Goal: Complete application form

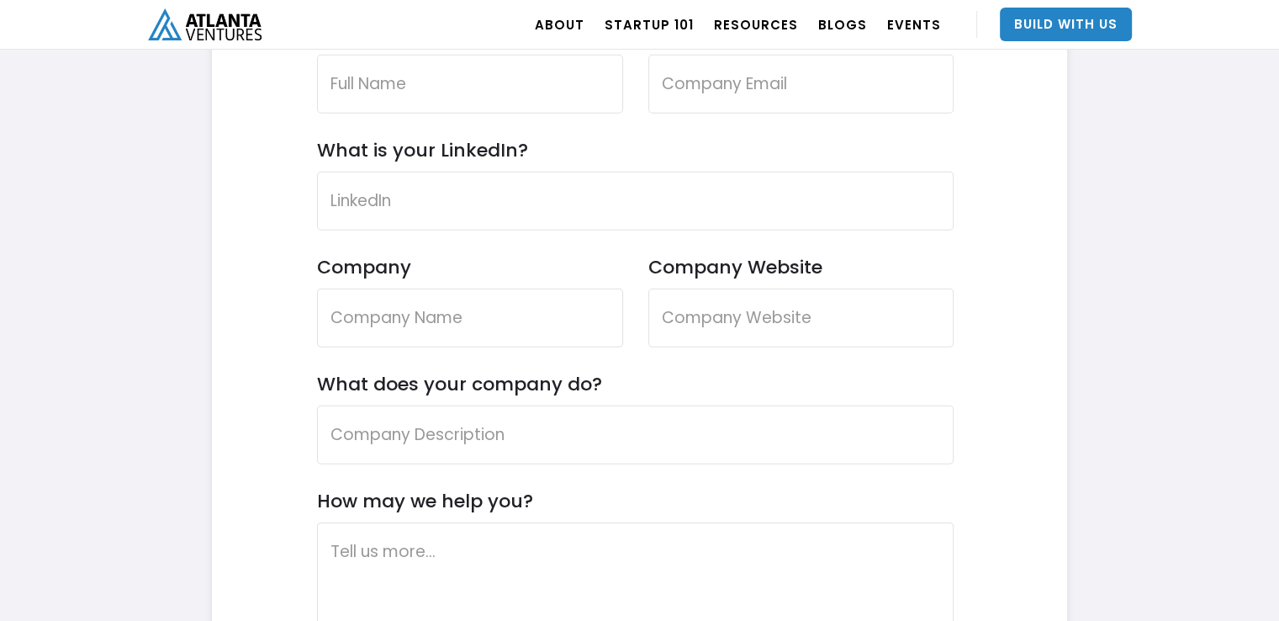
scroll to position [5121, 0]
click at [402, 77] on input "Name" at bounding box center [470, 83] width 306 height 59
type input "[PERSON_NAME]"
type input "[EMAIL_ADDRESS][DOMAIN_NAME]"
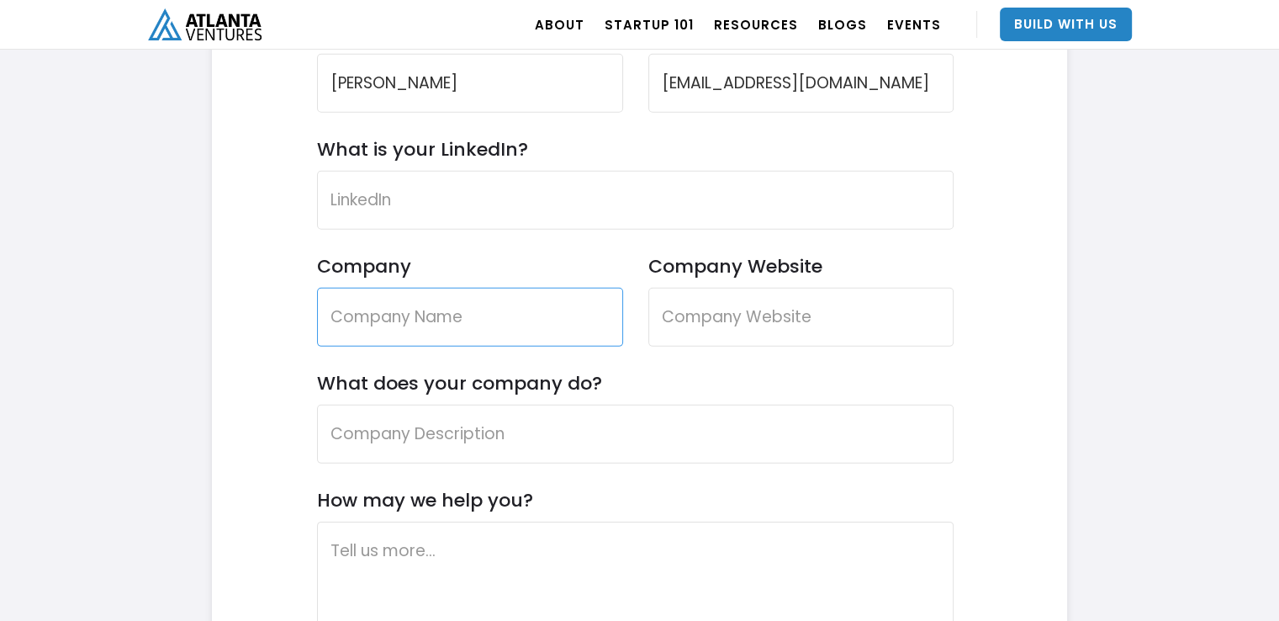
type input "pixelcomets"
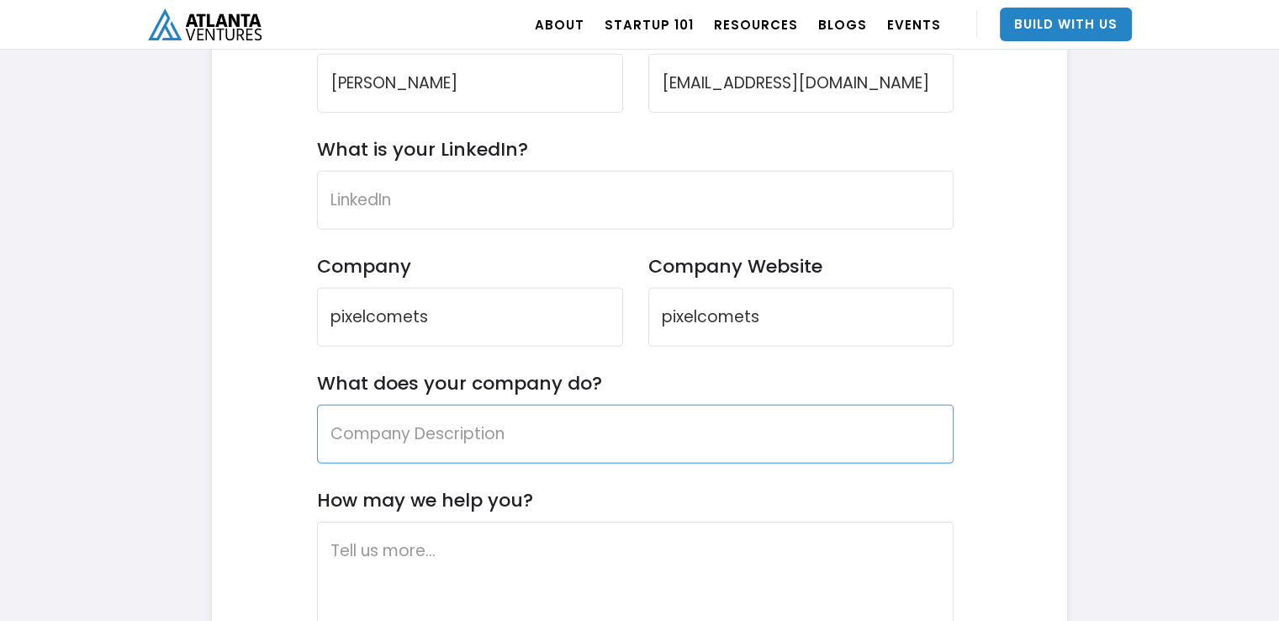
type input "pixelcomets"
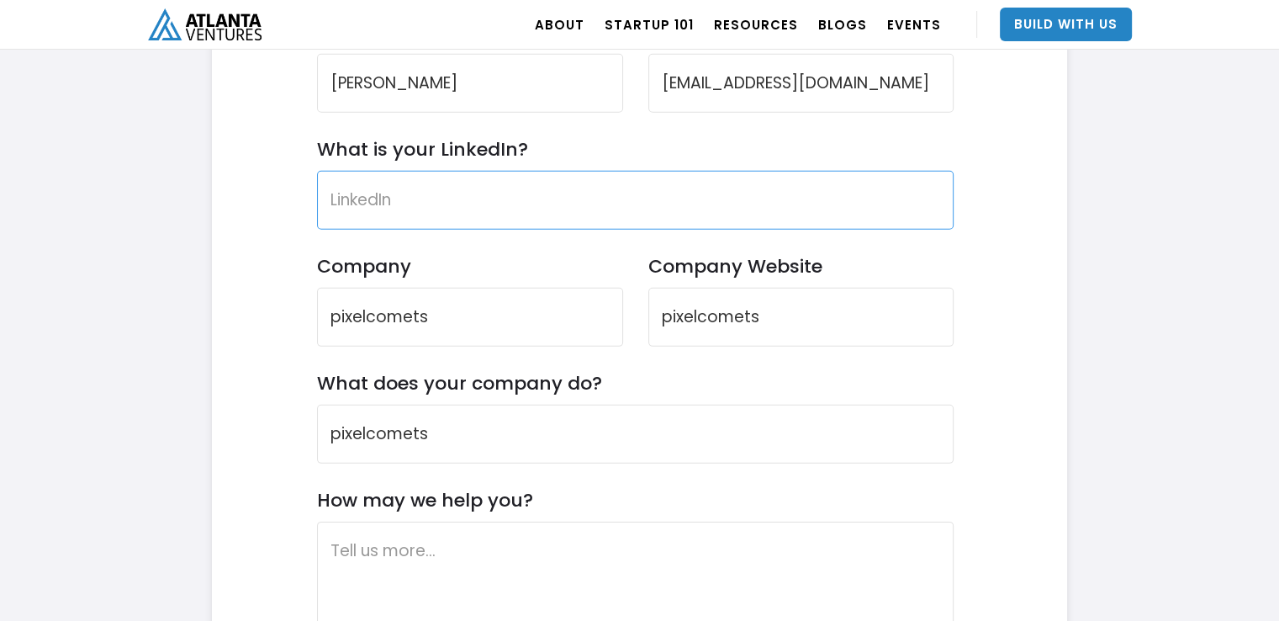
click at [409, 202] on input "What is your LinkedIn?" at bounding box center [636, 200] width 638 height 59
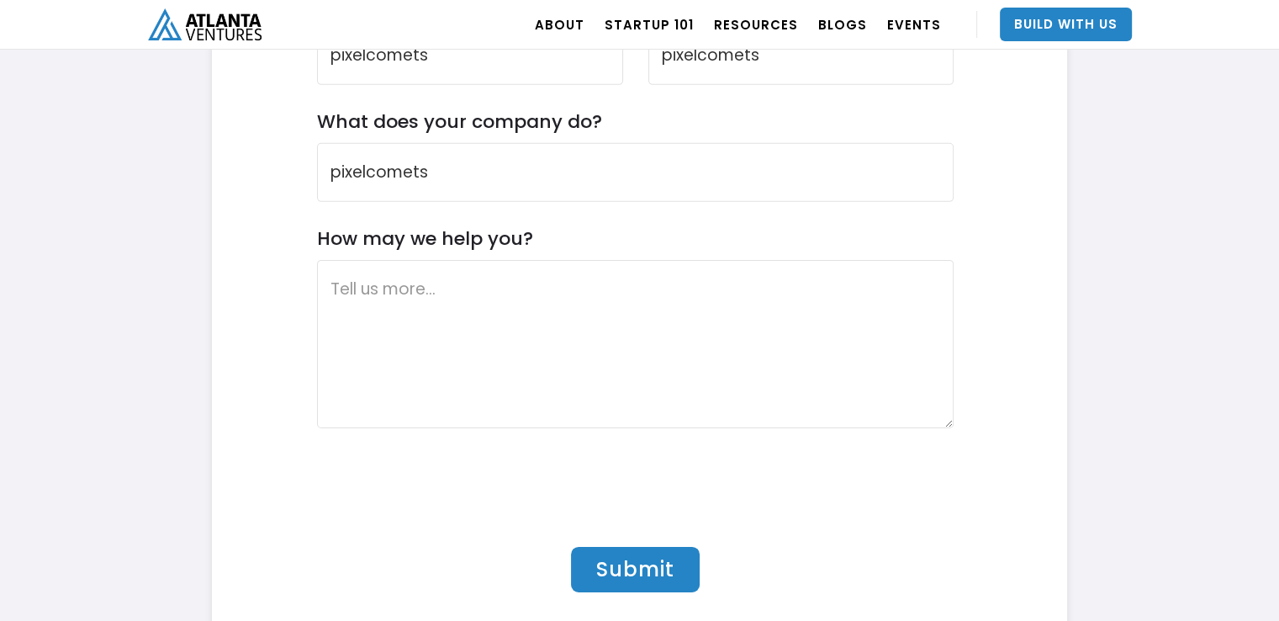
scroll to position [5383, 0]
type input "."
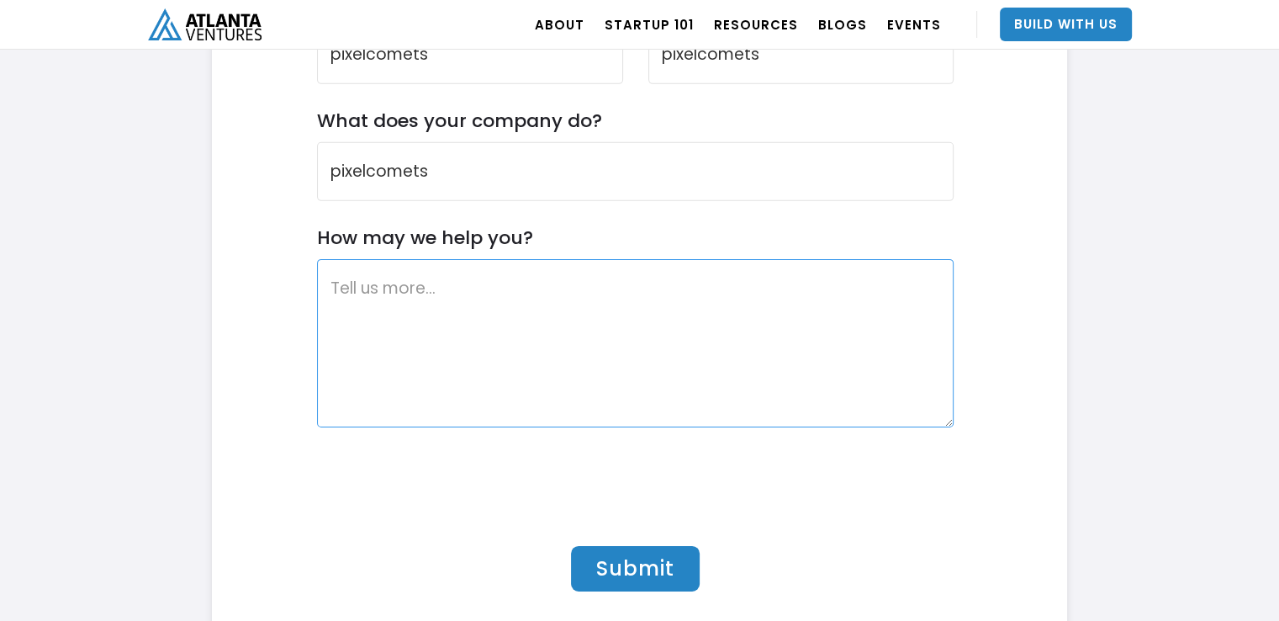
click at [365, 279] on textarea "How may we help you?" at bounding box center [636, 343] width 638 height 168
paste textarea "I own my own digital marketing firm - [URL][DOMAIN_NAME] I wanted to chat about…"
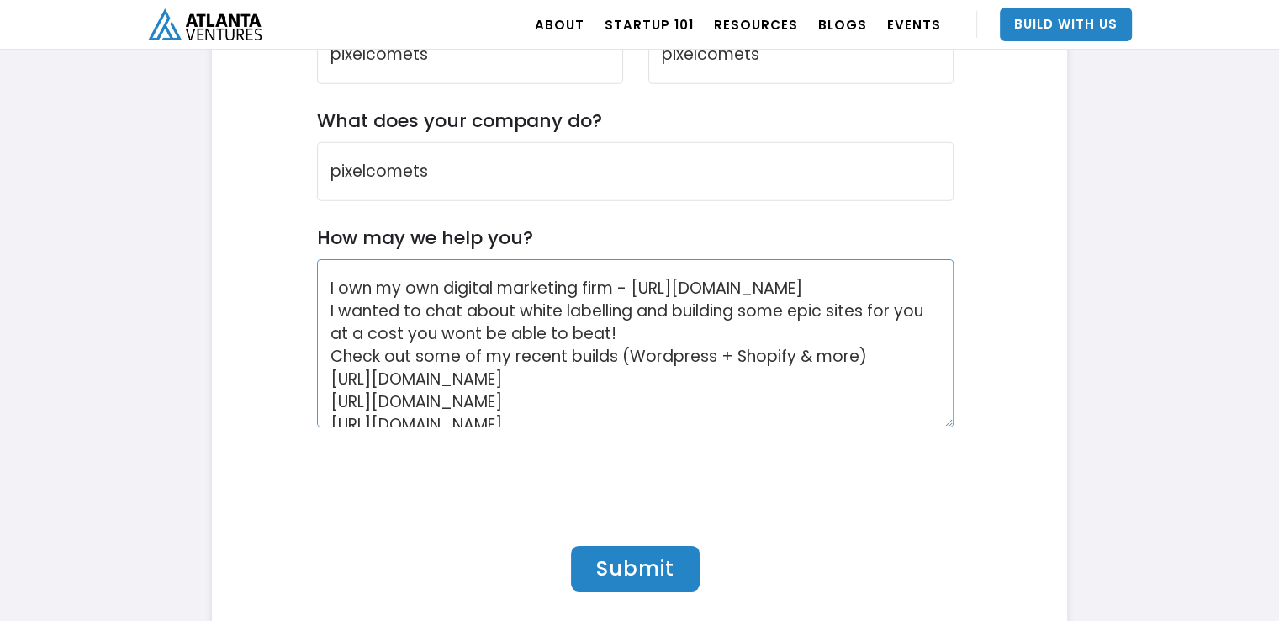
scroll to position [146, 0]
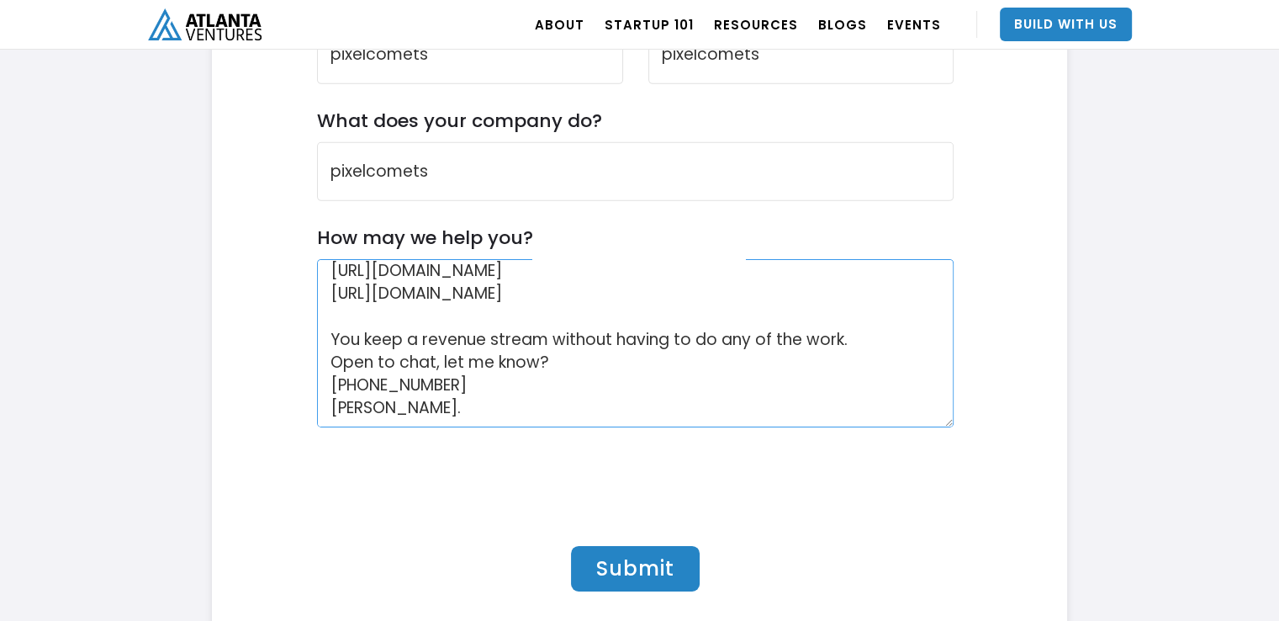
type textarea "I own my own digital marketing firm - [URL][DOMAIN_NAME] I wanted to chat about…"
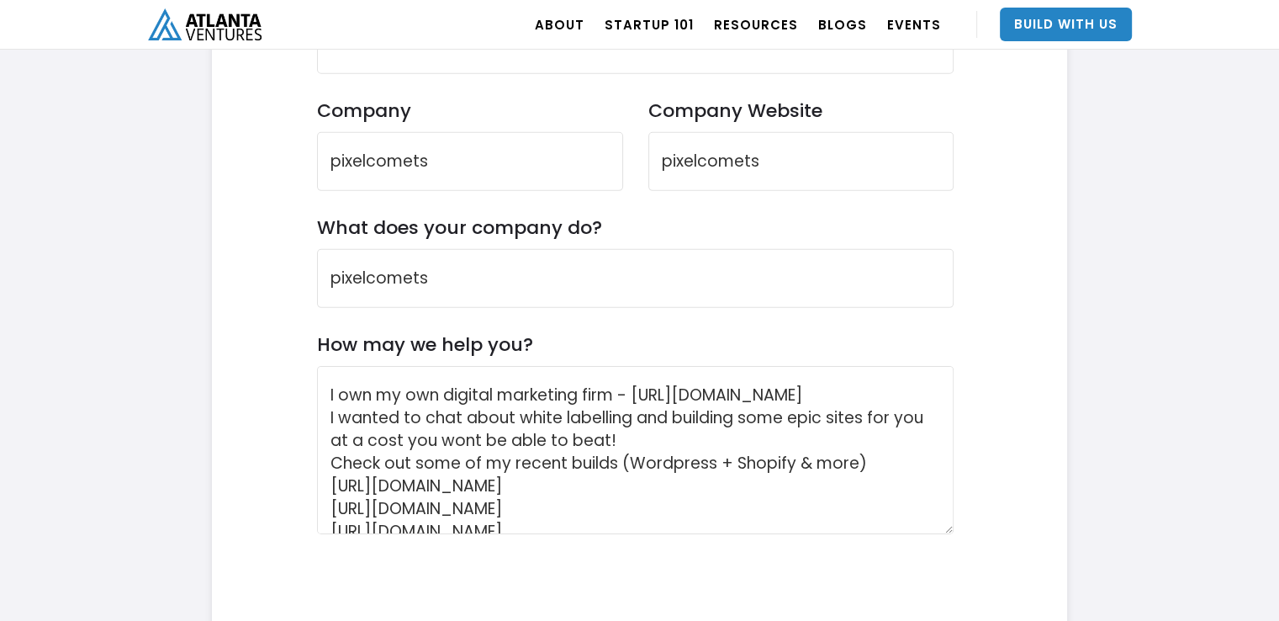
scroll to position [5242, 0]
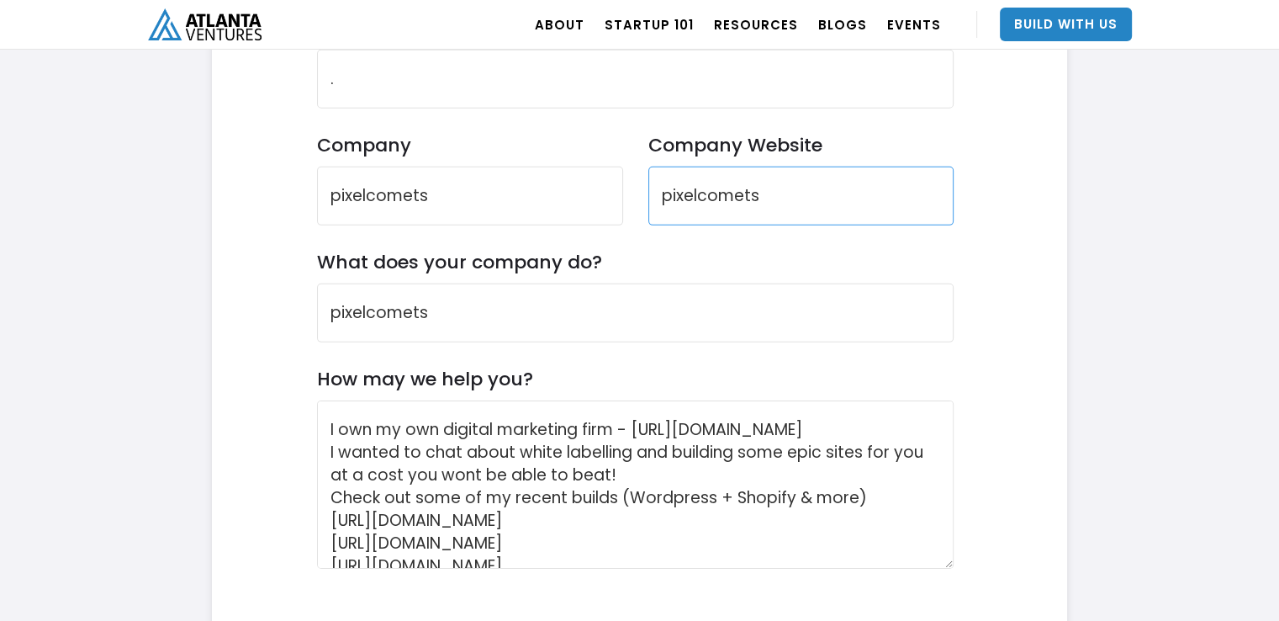
click at [653, 195] on input "pixelcomets" at bounding box center [801, 196] width 306 height 59
click at [824, 190] on input "[URL]" at bounding box center [801, 196] width 306 height 59
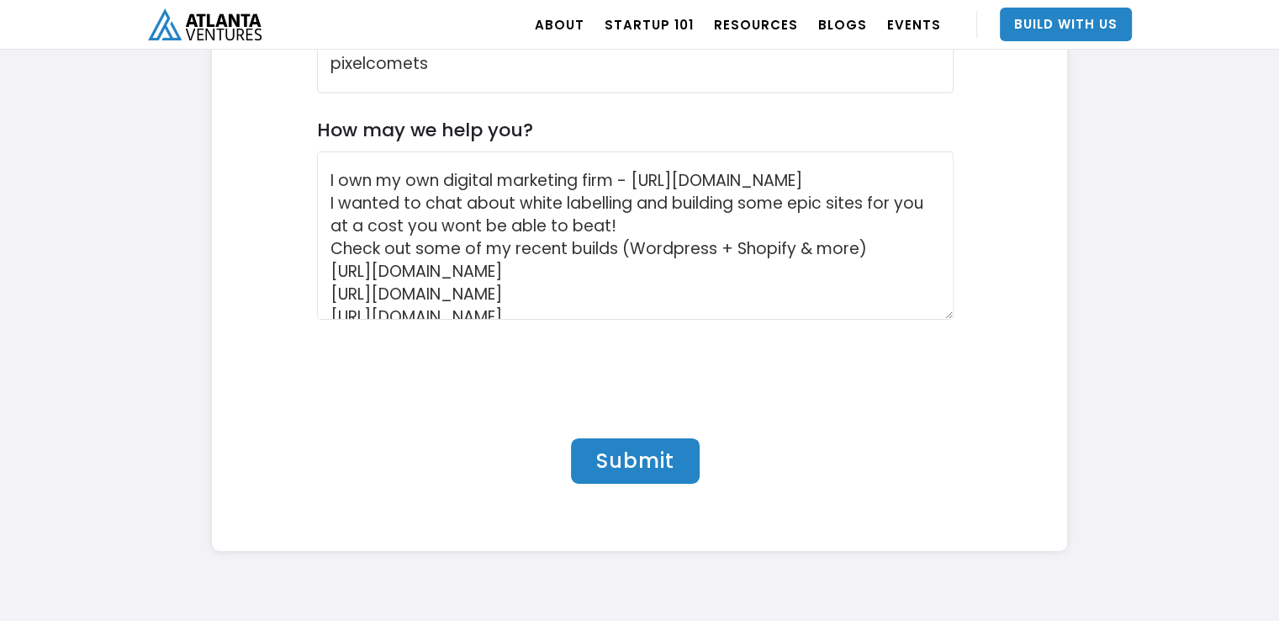
scroll to position [5531, 0]
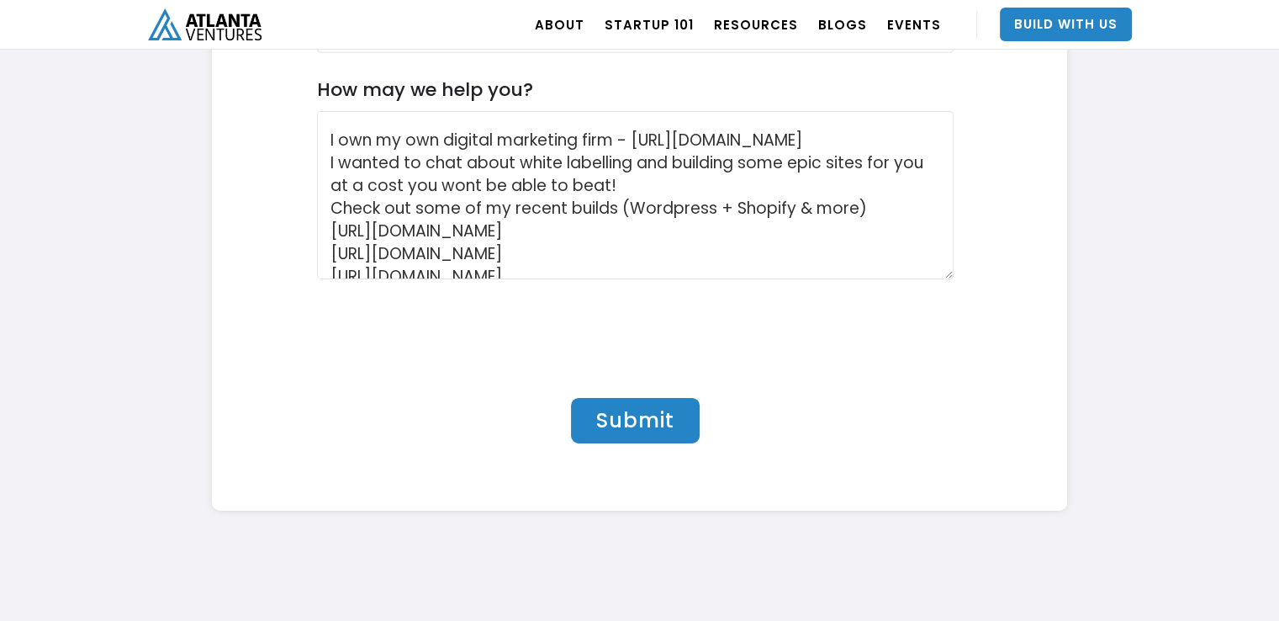
type input "[URL][DOMAIN_NAME]"
click at [609, 411] on input "Submit" at bounding box center [635, 420] width 129 height 45
type input "Please wait..."
